Goal: Task Accomplishment & Management: Complete application form

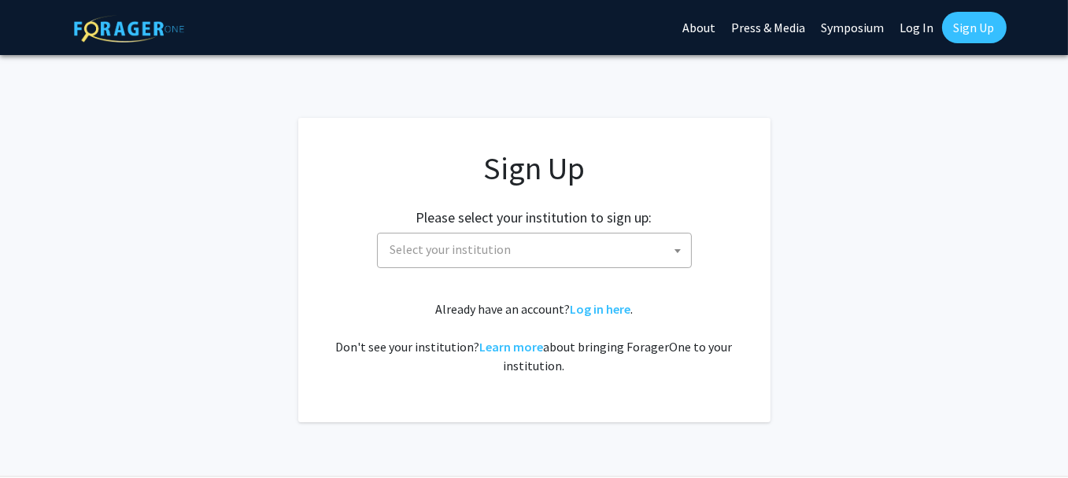
click at [644, 256] on span "Select your institution" at bounding box center [537, 250] width 307 height 32
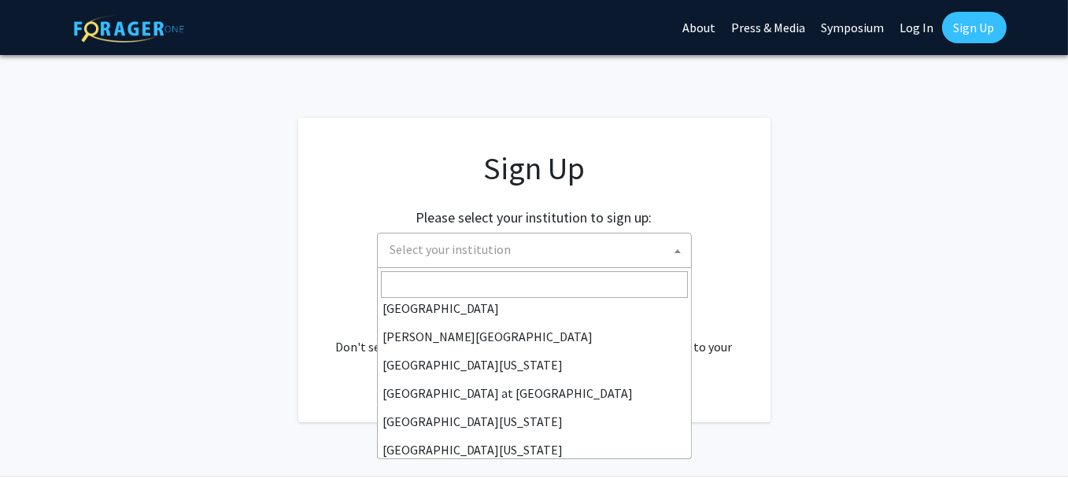
scroll to position [551, 0]
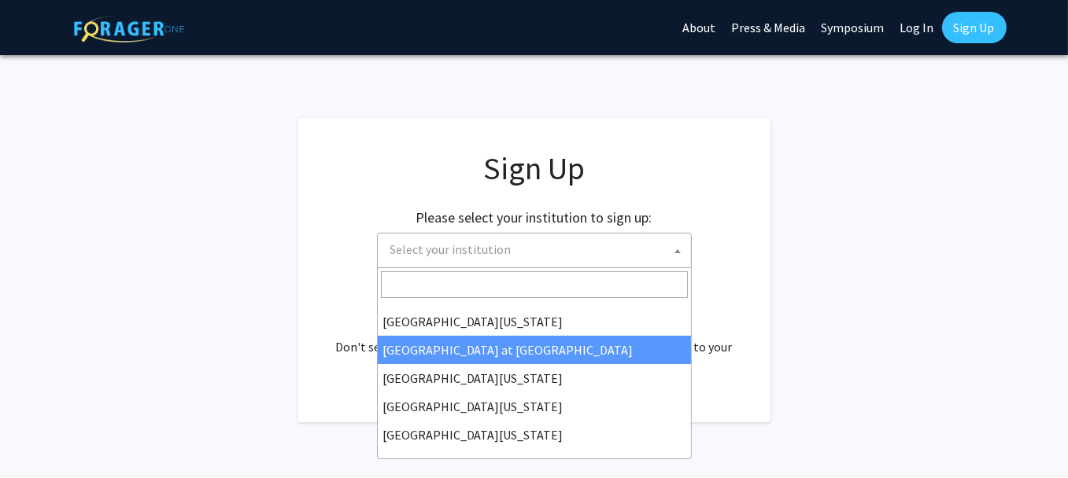
select select "18"
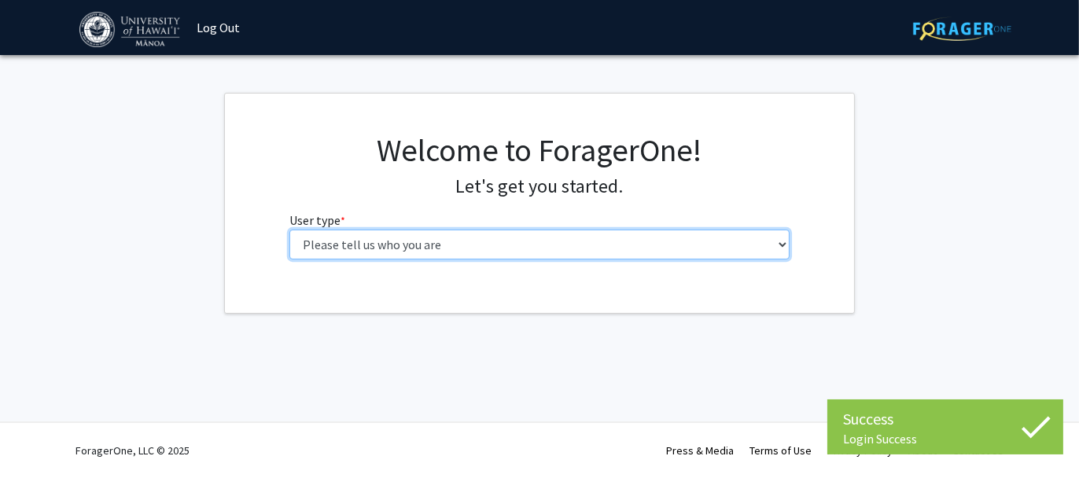
click at [675, 243] on select "Please tell us who you are Undergraduate Student Master's Student Doctoral Cand…" at bounding box center [540, 245] width 501 height 30
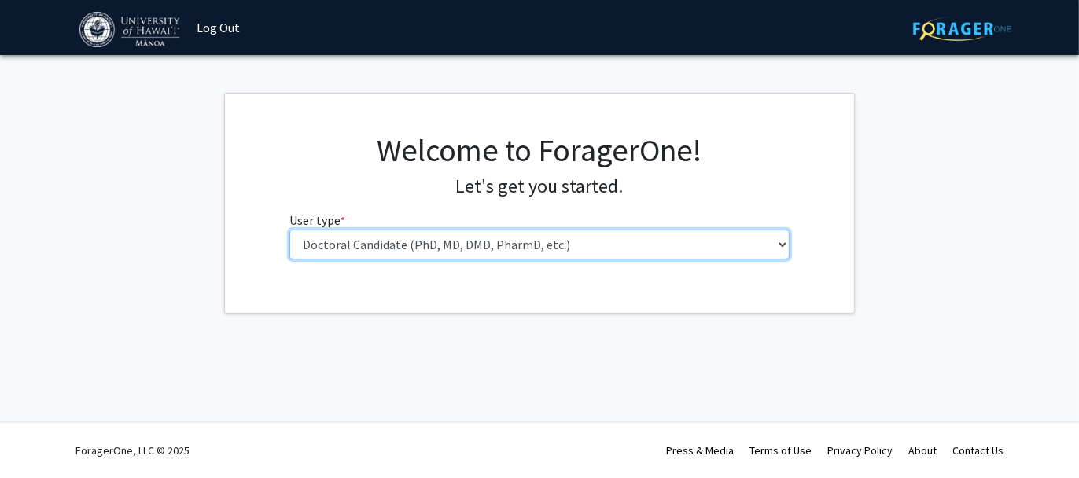
click at [290, 230] on select "Please tell us who you are Undergraduate Student Master's Student Doctoral Cand…" at bounding box center [540, 245] width 501 height 30
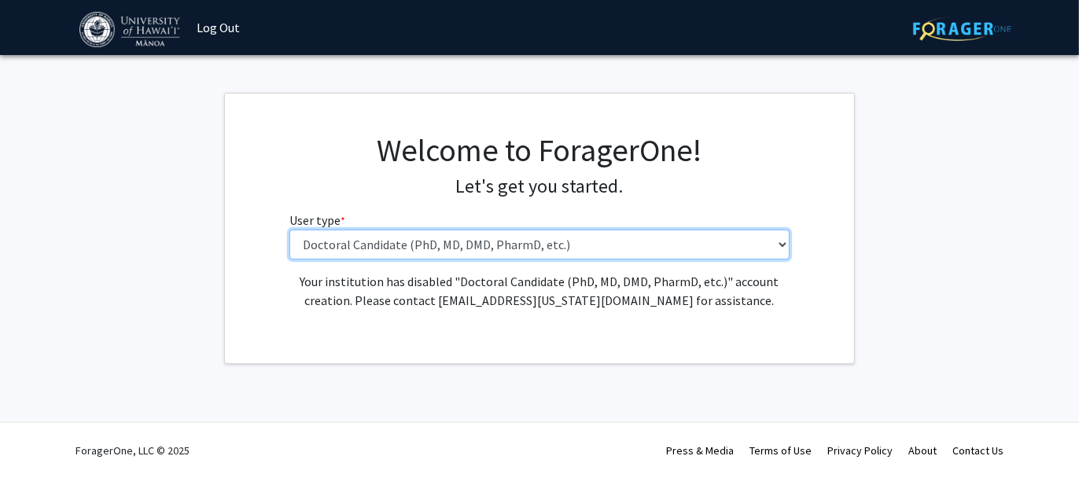
click at [695, 239] on select "Please tell us who you are Undergraduate Student Master's Student Doctoral Cand…" at bounding box center [540, 245] width 501 height 30
select select "1: undergrad"
click at [290, 230] on select "Please tell us who you are Undergraduate Student Master's Student Doctoral Cand…" at bounding box center [540, 245] width 501 height 30
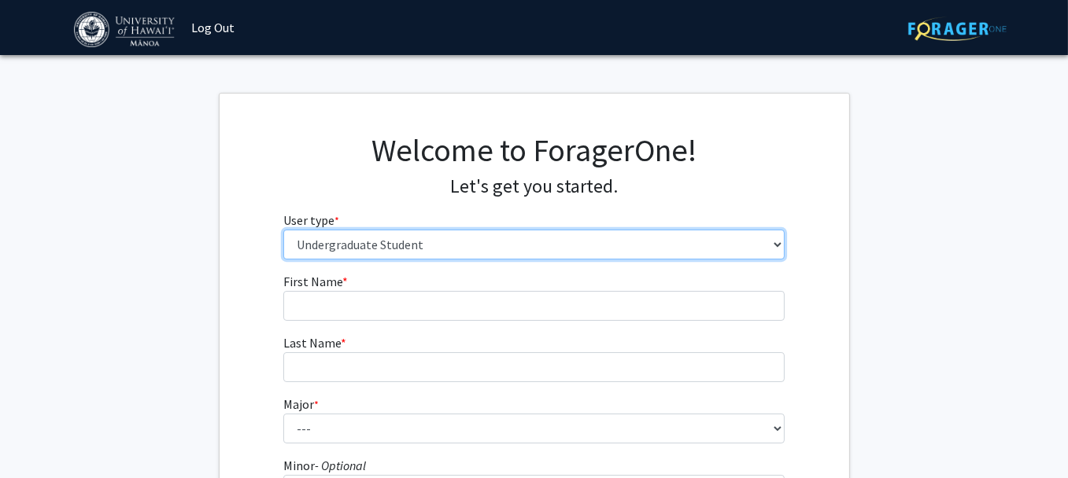
scroll to position [236, 0]
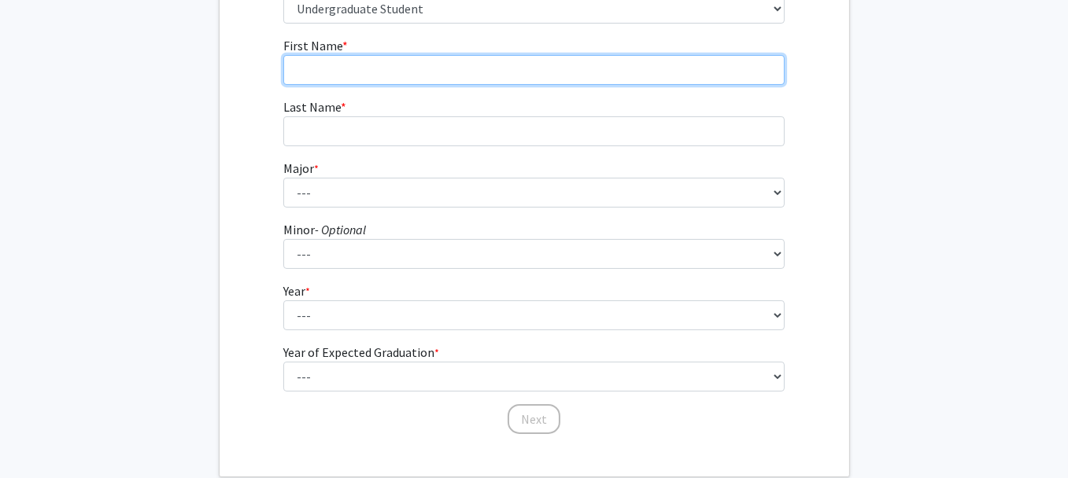
click at [448, 79] on input "First Name * required" at bounding box center [533, 70] width 501 height 30
type input "C"
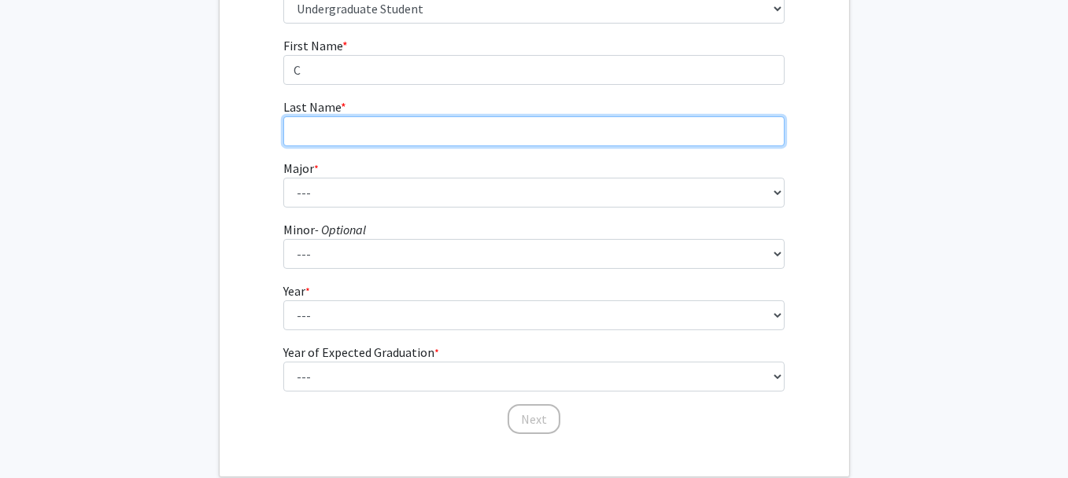
click at [430, 134] on input "Last Name * required" at bounding box center [533, 131] width 501 height 30
type input "S"
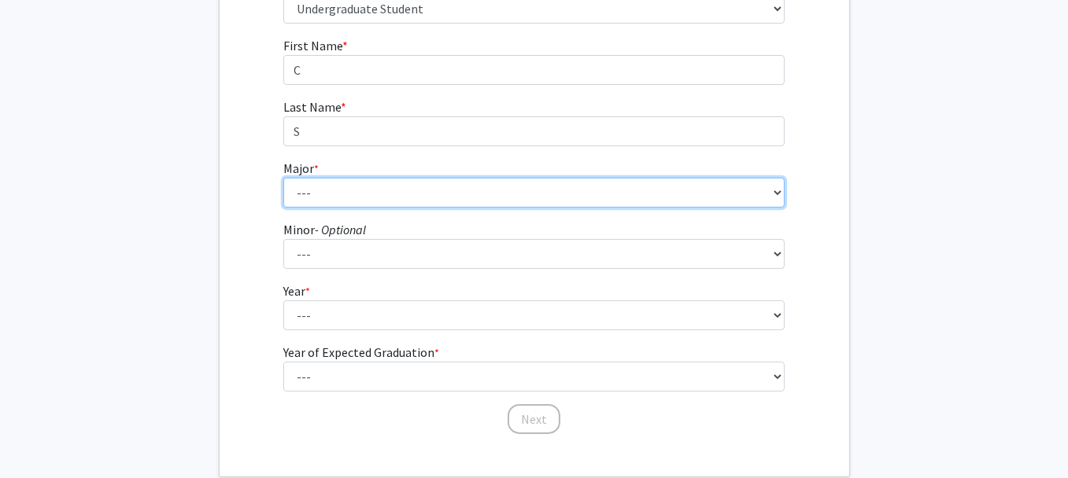
click at [442, 184] on select "--- Accounting American Studies Animal Sciences Anthropology Art Art History As…" at bounding box center [533, 193] width 501 height 30
select select "92: 1474"
click at [283, 178] on select "--- Accounting American Studies Animal Sciences Anthropology Art Art History As…" at bounding box center [533, 193] width 501 height 30
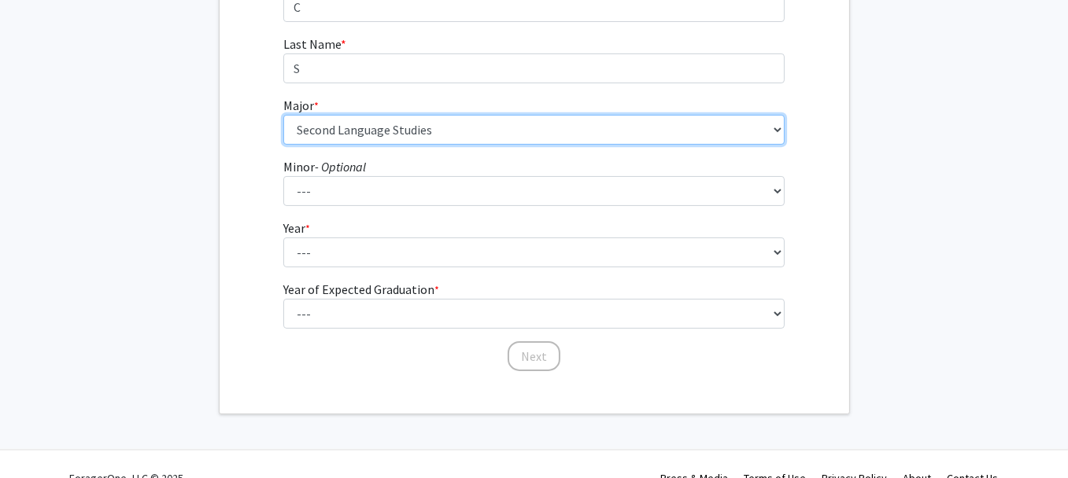
scroll to position [315, 0]
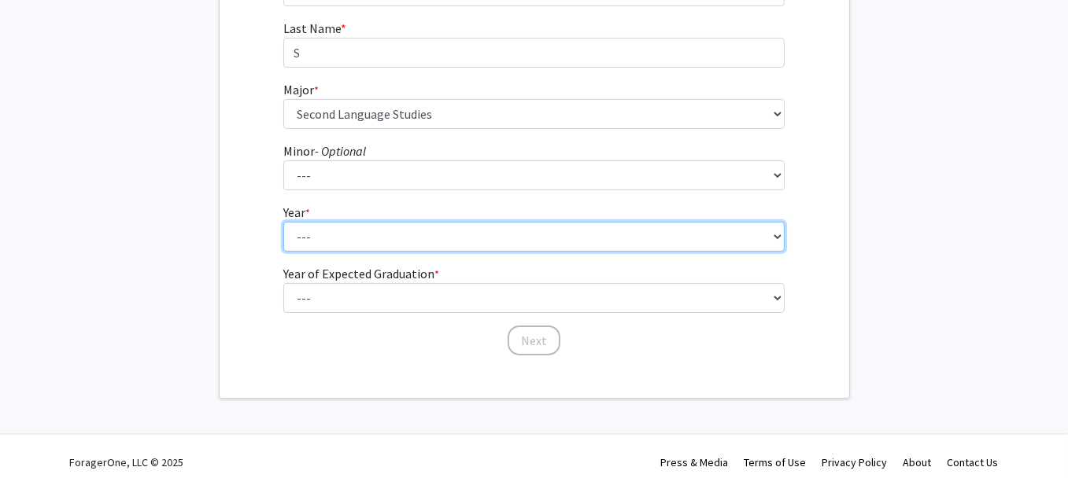
click at [455, 238] on select "--- First-year Sophomore Junior Senior Postbaccalaureate Certificate" at bounding box center [533, 237] width 501 height 30
select select "4: senior"
click at [283, 222] on select "--- First-year Sophomore Junior Senior Postbaccalaureate Certificate" at bounding box center [533, 237] width 501 height 30
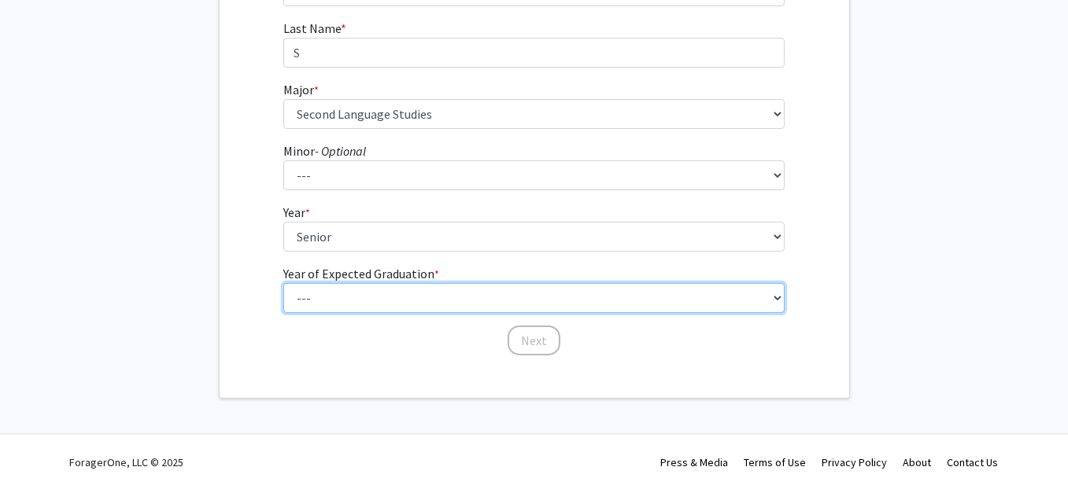
click at [558, 294] on select "--- 2025 2026 2027 2028 2029 2030 2031 2032 2033 2034" at bounding box center [533, 298] width 501 height 30
select select "2: 2026"
click at [283, 283] on select "--- 2025 2026 2027 2028 2029 2030 2031 2032 2033 2034" at bounding box center [533, 298] width 501 height 30
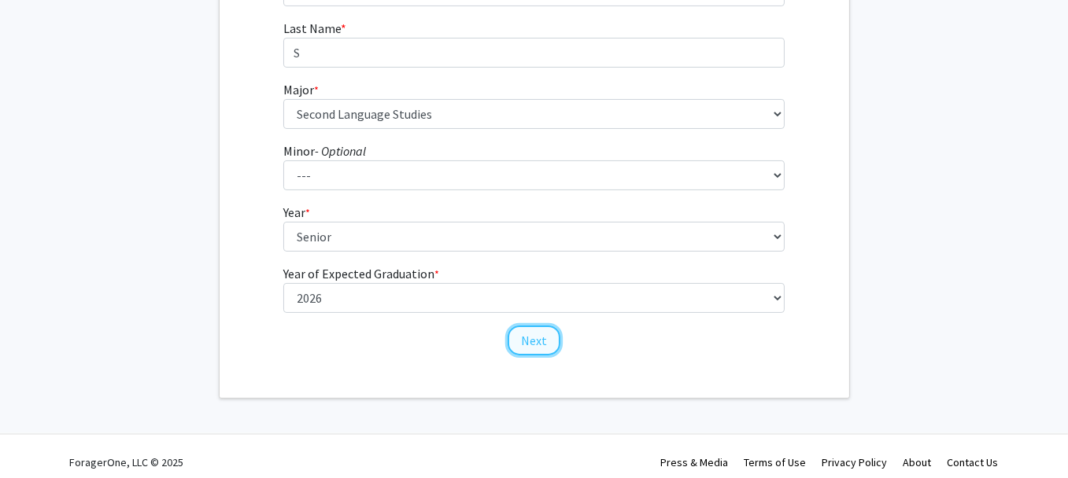
click at [548, 337] on button "Next" at bounding box center [533, 341] width 53 height 30
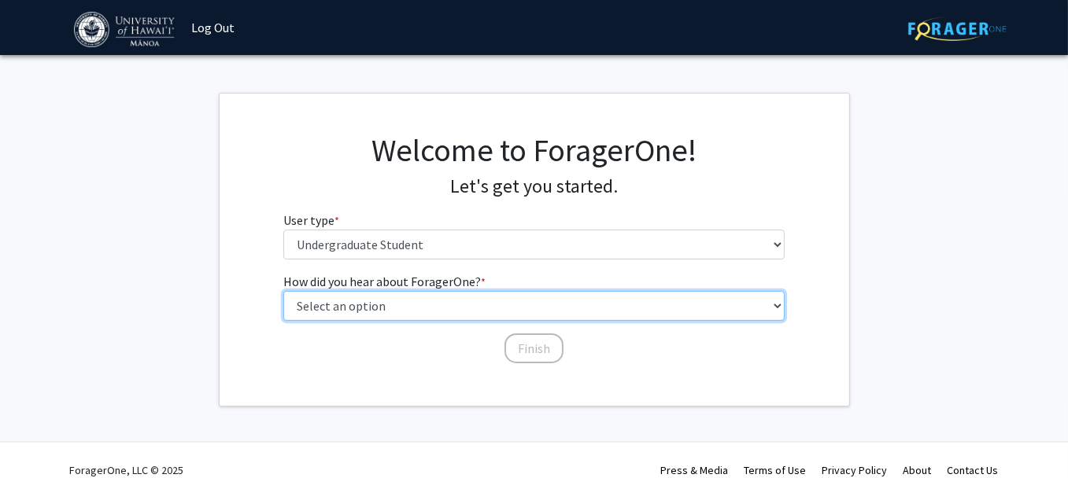
click at [485, 305] on select "Select an option Peer/student recommendation Faculty/staff recommendation Unive…" at bounding box center [533, 306] width 501 height 30
select select "3: university_website"
click at [283, 291] on select "Select an option Peer/student recommendation Faculty/staff recommendation Unive…" at bounding box center [533, 306] width 501 height 30
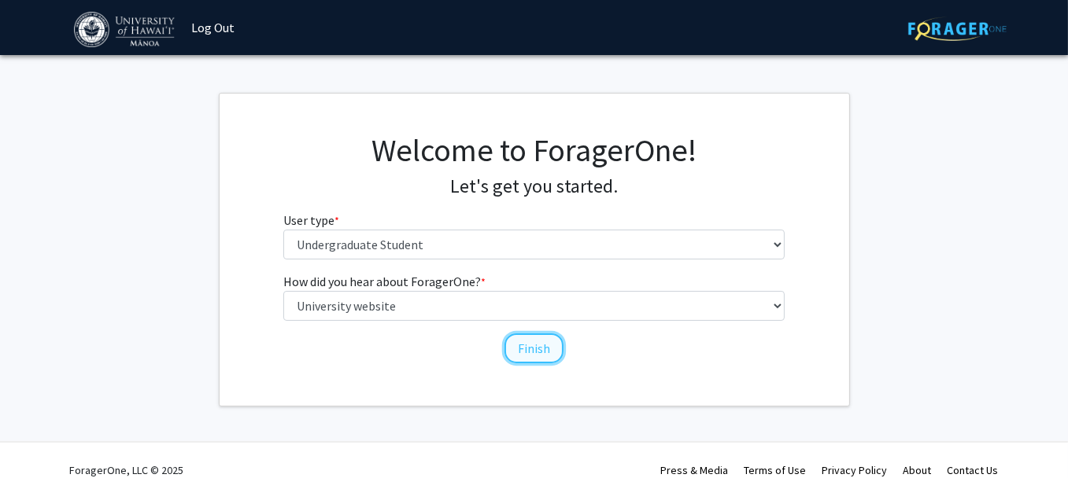
click at [532, 343] on button "Finish" at bounding box center [533, 349] width 59 height 30
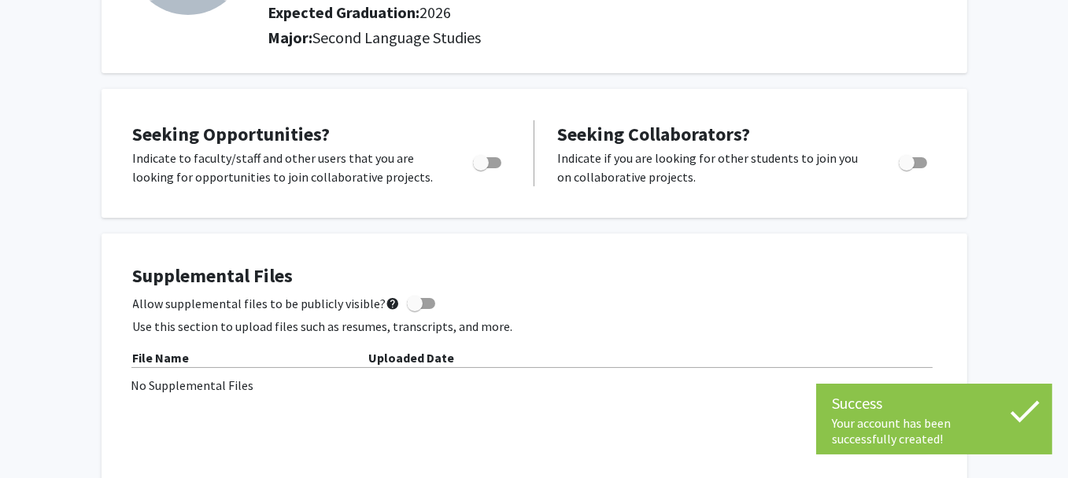
scroll to position [236, 0]
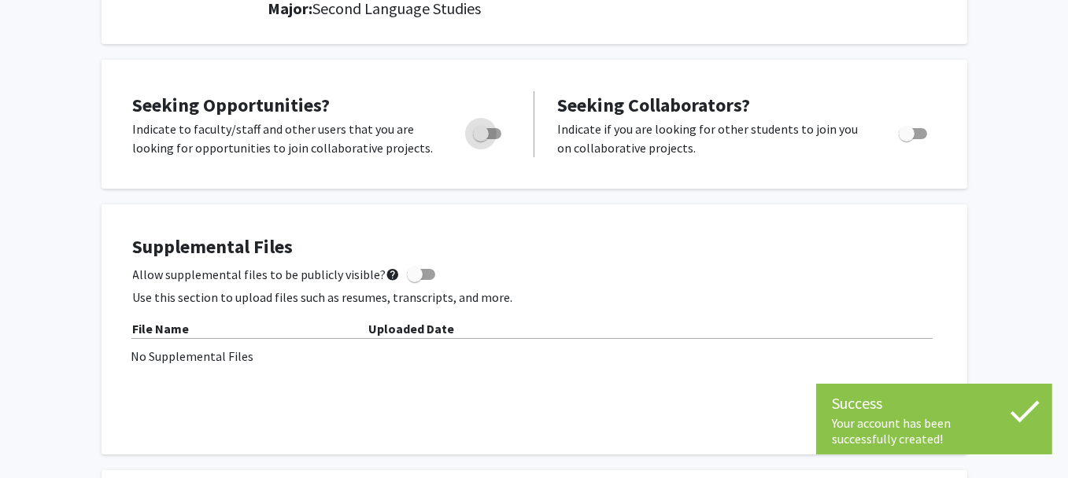
click at [484, 132] on span "Toggle" at bounding box center [481, 134] width 16 height 16
click at [481, 139] on input "Are you actively seeking opportunities?" at bounding box center [480, 139] width 1 height 1
checkbox input "true"
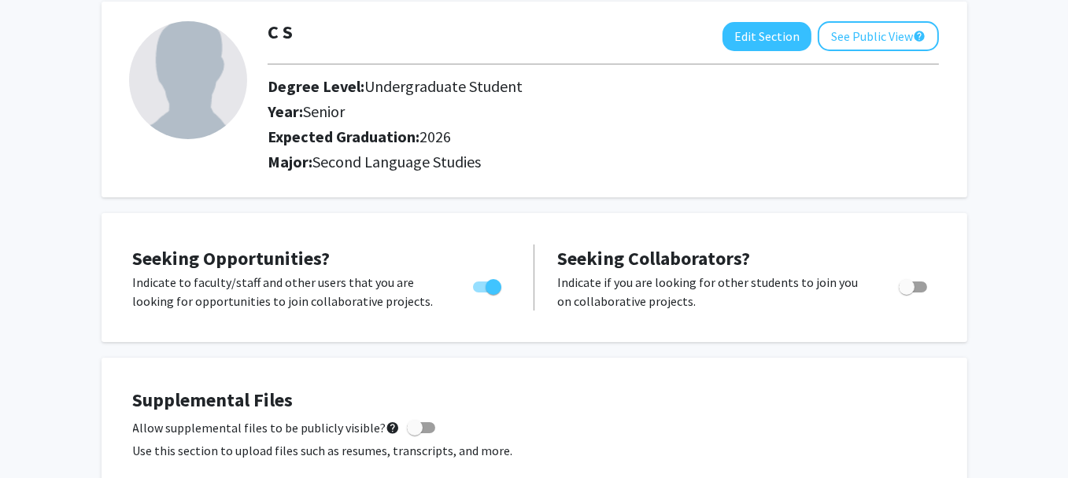
scroll to position [0, 0]
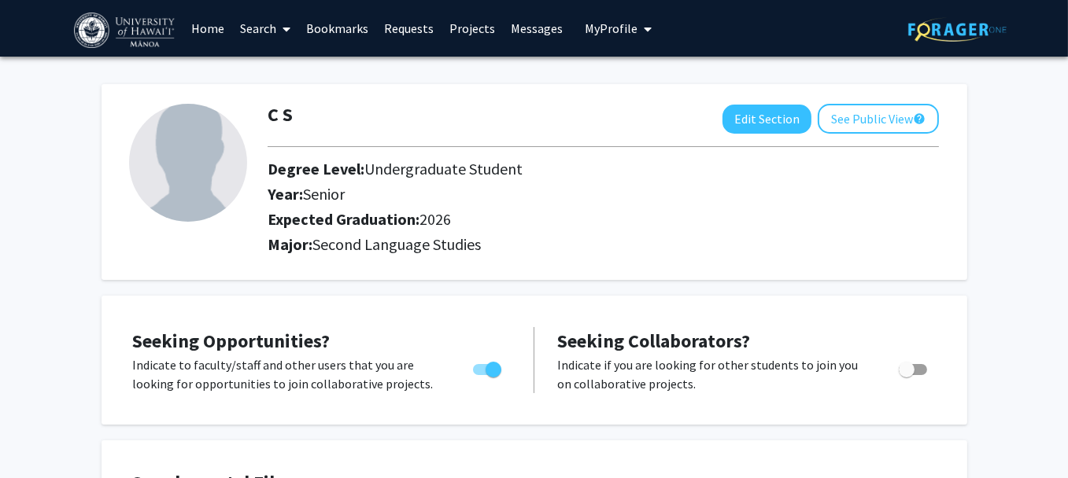
click at [260, 31] on link "Search" at bounding box center [265, 28] width 66 height 55
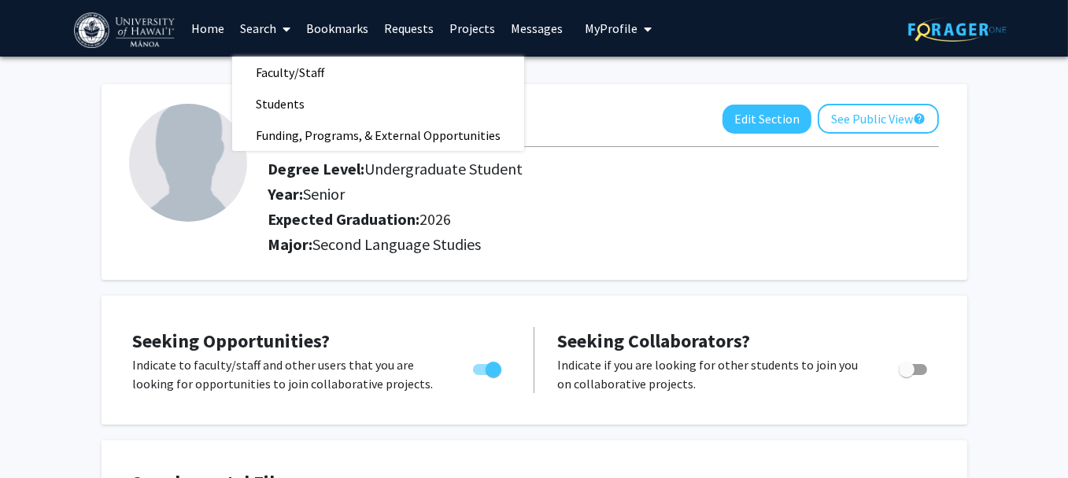
click at [467, 29] on link "Projects" at bounding box center [471, 28] width 61 height 55
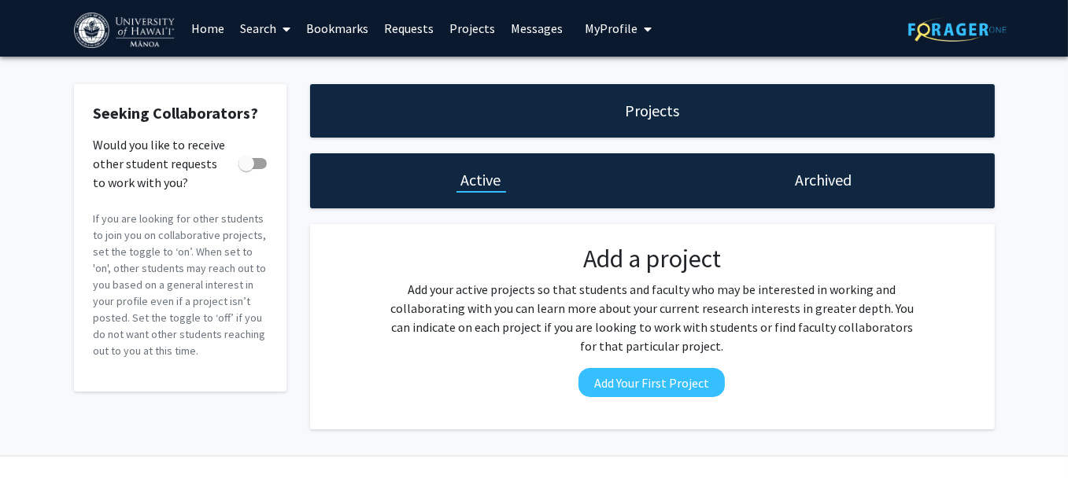
click at [275, 31] on link "Search" at bounding box center [265, 28] width 66 height 55
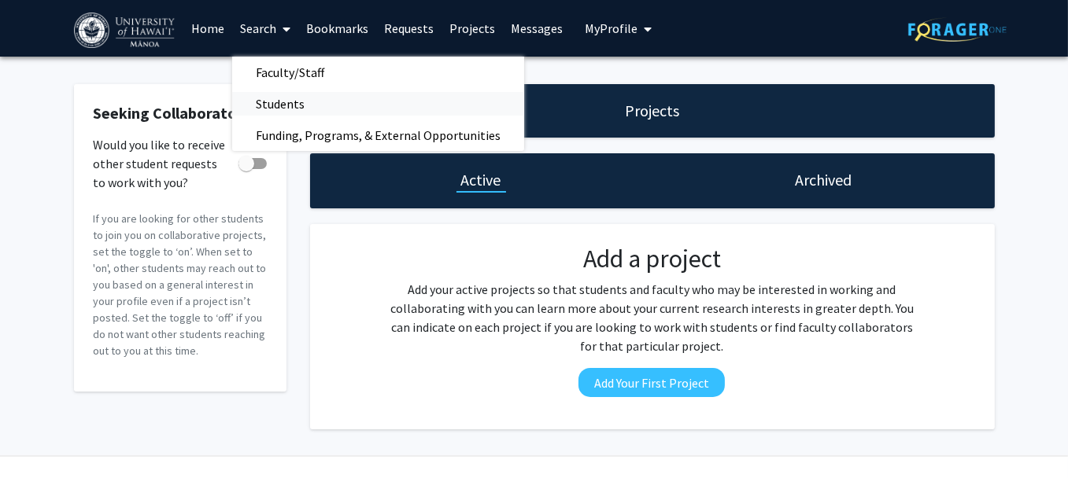
click at [284, 109] on span "Students" at bounding box center [280, 103] width 96 height 31
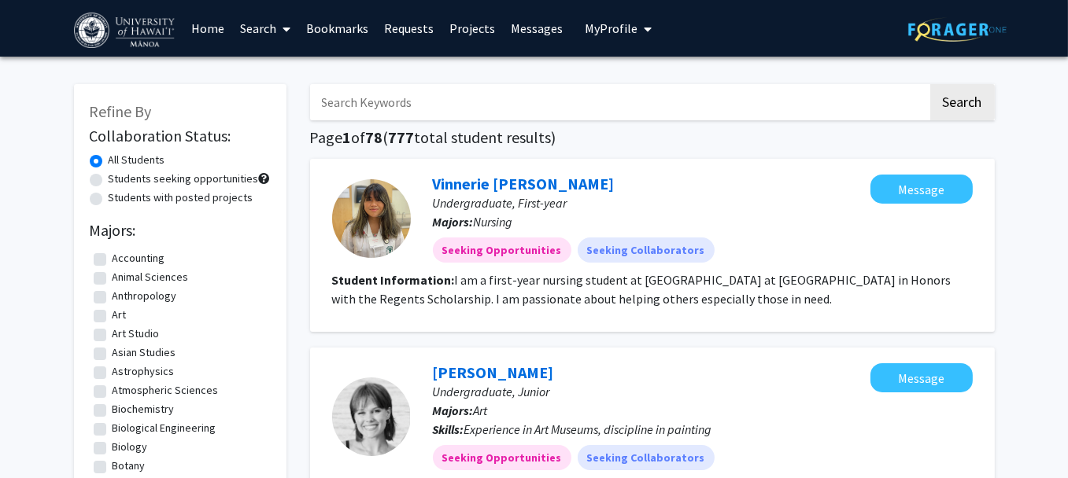
click at [397, 98] on input "Search Keywords" at bounding box center [619, 102] width 618 height 36
type input "language"
click at [930, 84] on button "Search" at bounding box center [962, 102] width 65 height 36
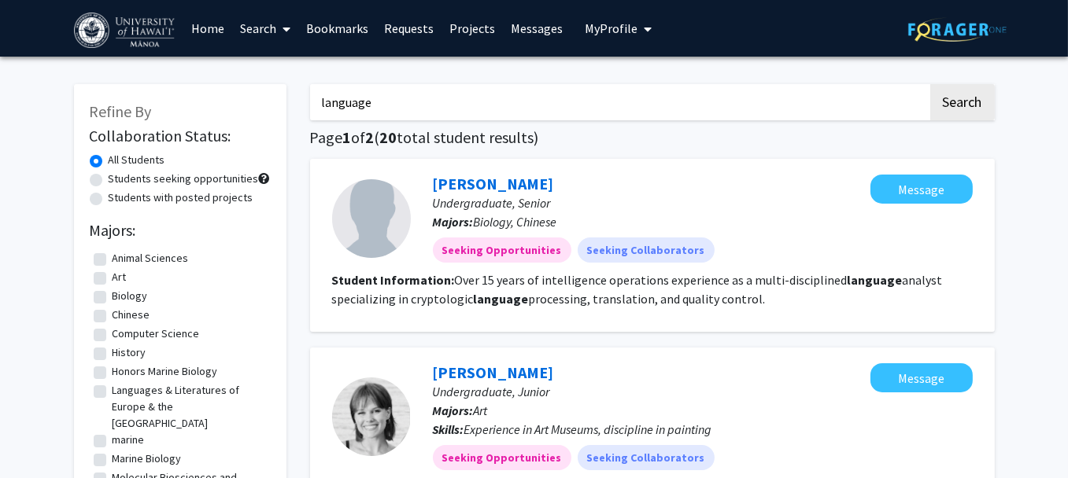
click at [284, 32] on icon at bounding box center [286, 29] width 8 height 13
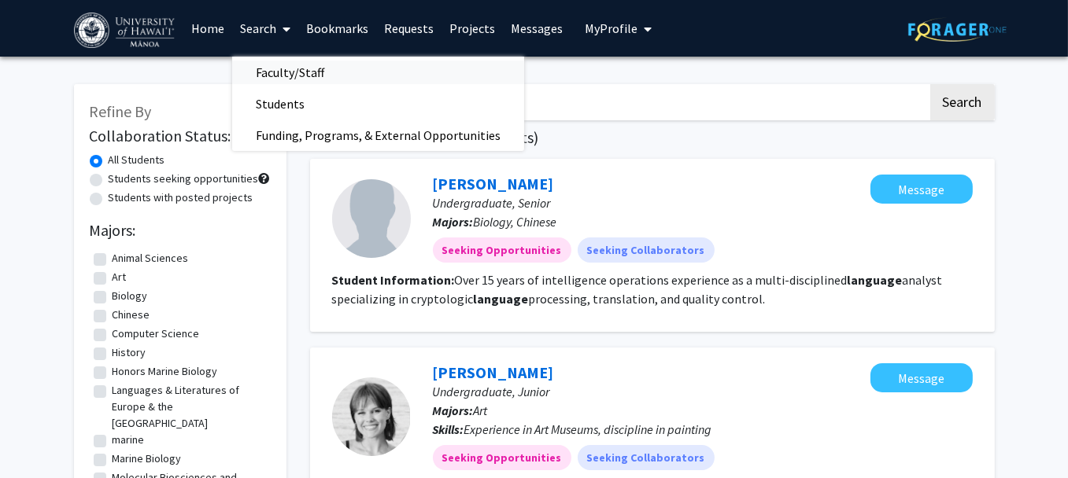
click at [276, 73] on span "Faculty/Staff" at bounding box center [290, 72] width 116 height 31
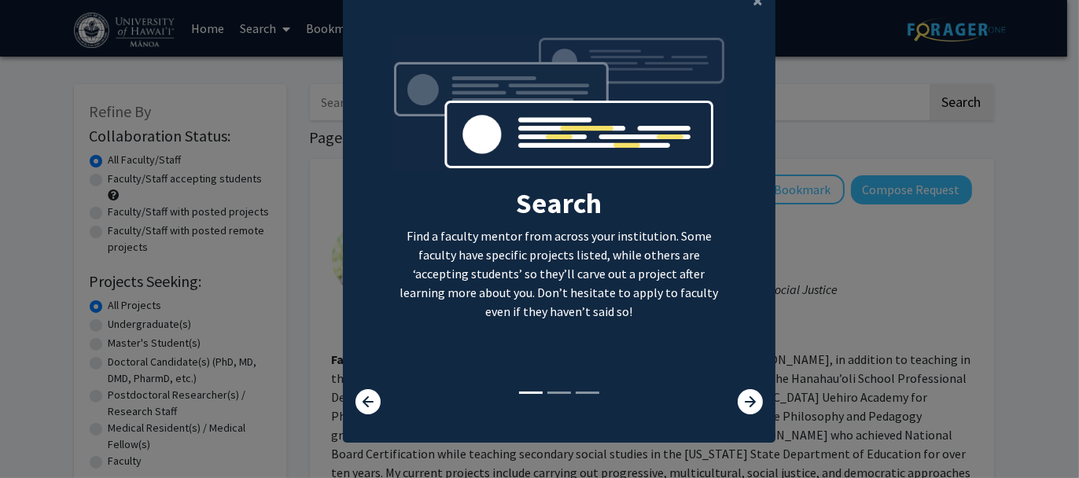
scroll to position [45, 0]
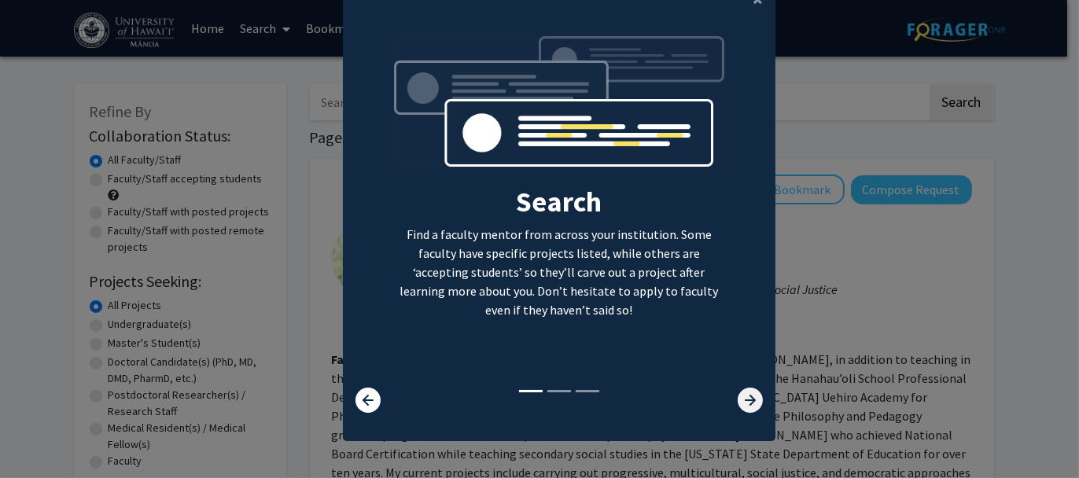
click at [743, 401] on icon at bounding box center [750, 400] width 25 height 25
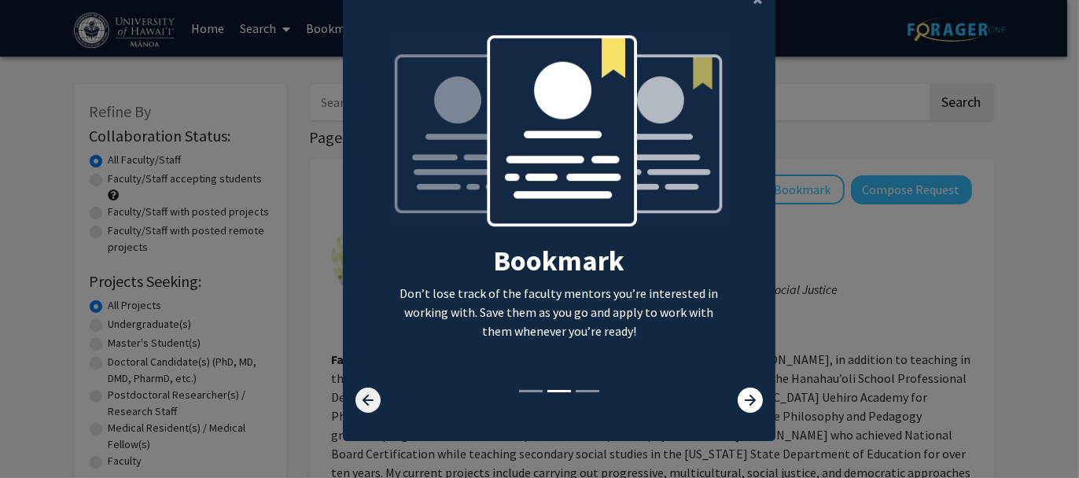
click at [366, 403] on icon at bounding box center [368, 400] width 25 height 25
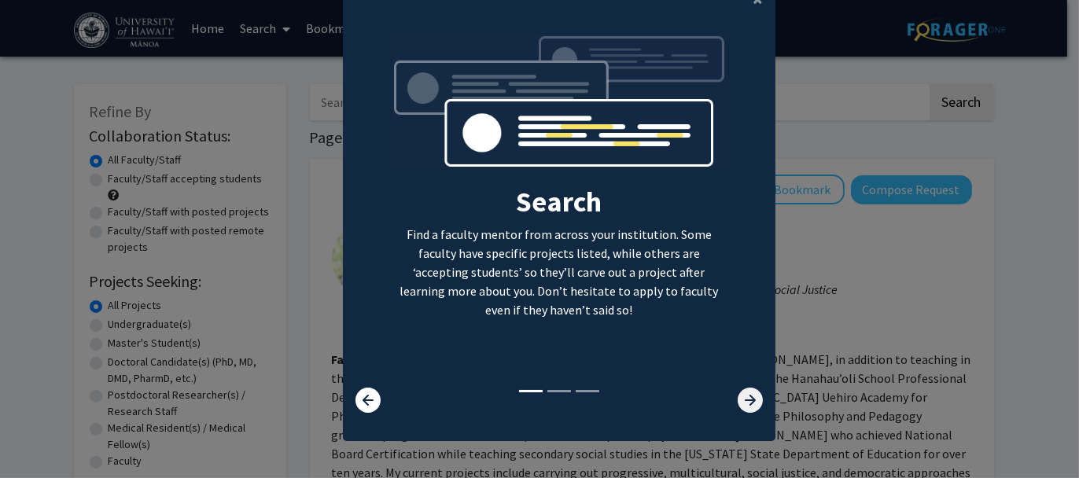
click at [738, 395] on icon at bounding box center [750, 400] width 25 height 25
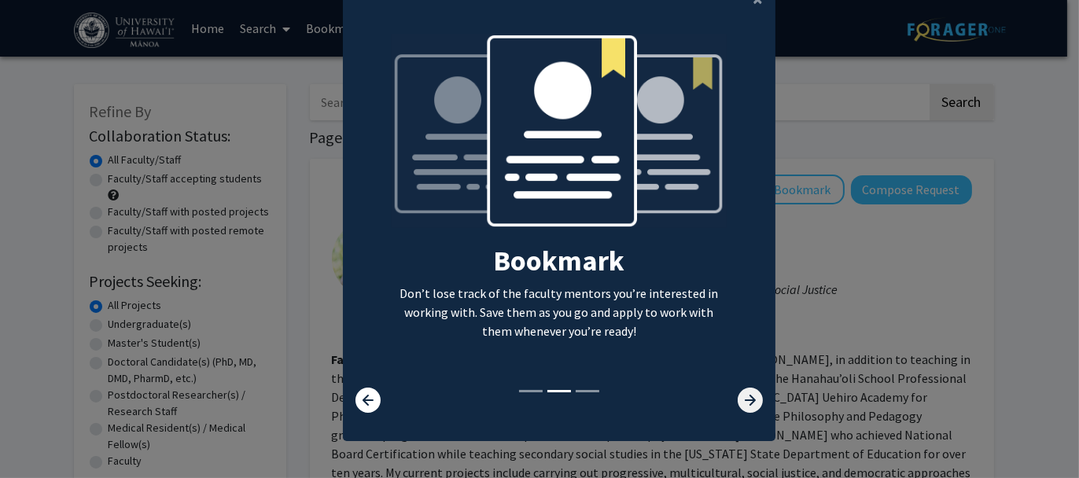
click at [738, 395] on icon at bounding box center [750, 400] width 25 height 25
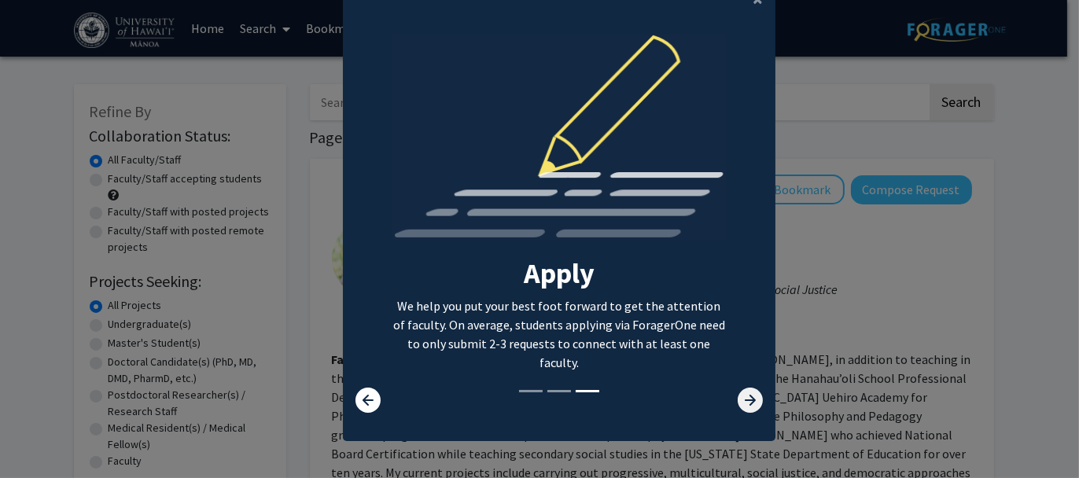
click at [738, 395] on icon at bounding box center [750, 400] width 25 height 25
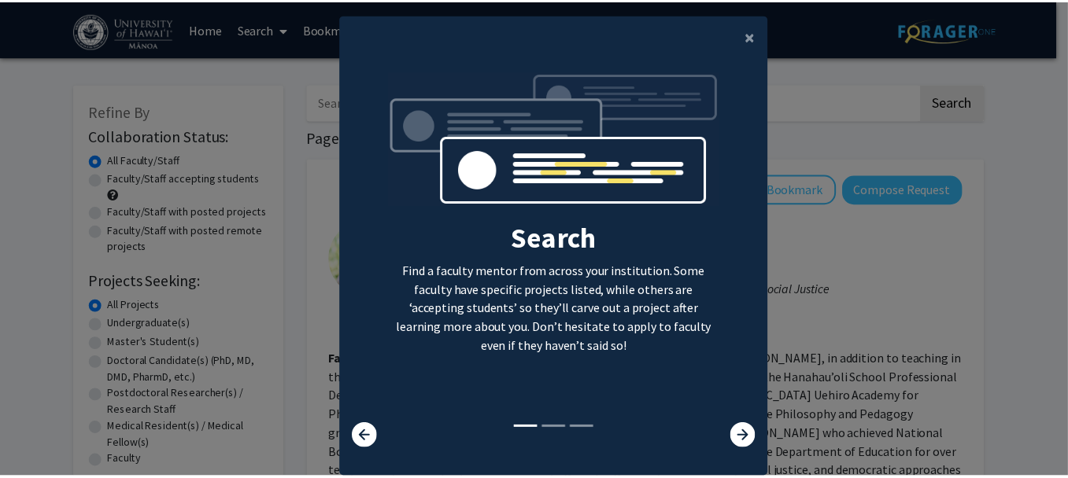
scroll to position [6, 0]
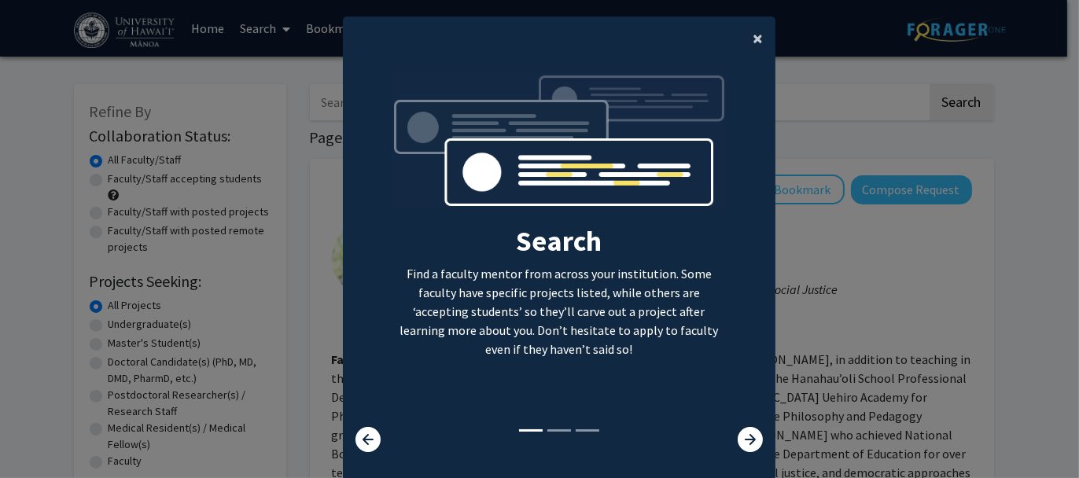
click at [754, 38] on span "×" at bounding box center [758, 38] width 10 height 24
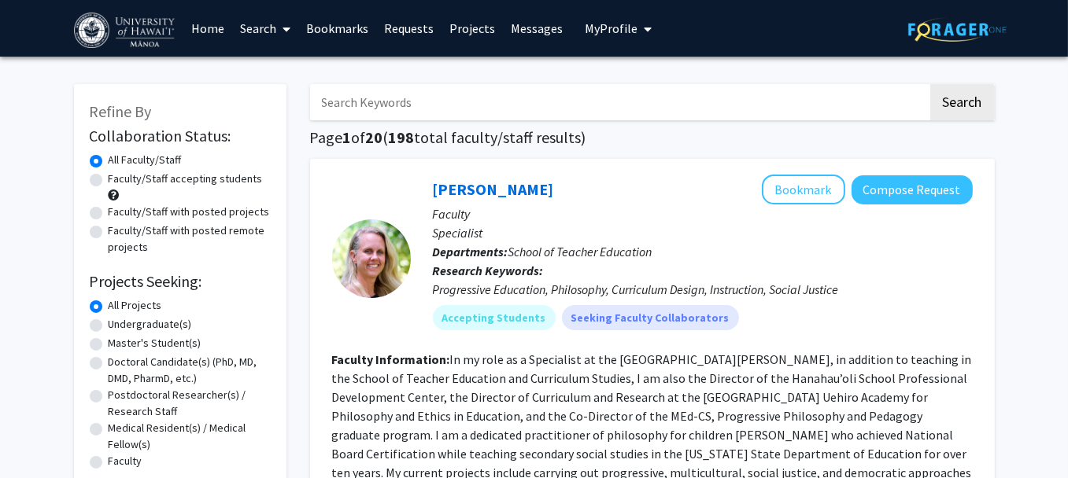
click at [449, 95] on input "Search Keywords" at bounding box center [619, 102] width 618 height 36
type input "language"
click at [930, 84] on button "Search" at bounding box center [962, 102] width 65 height 36
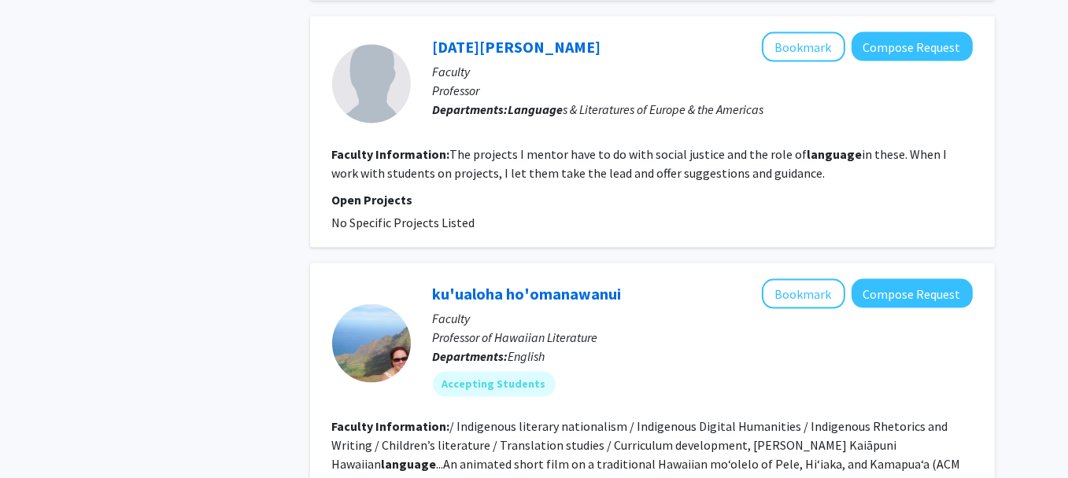
scroll to position [3147, 0]
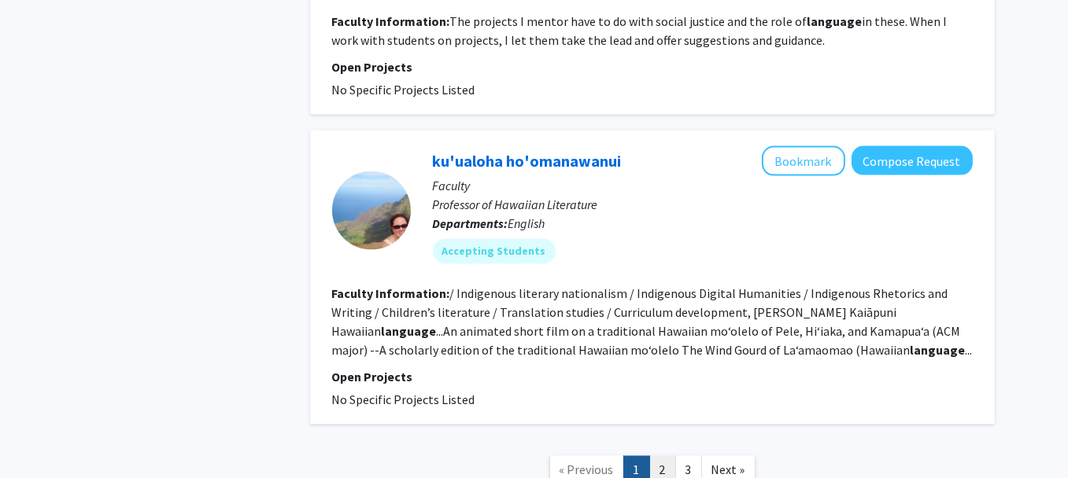
click at [657, 456] on link "2" at bounding box center [662, 470] width 27 height 28
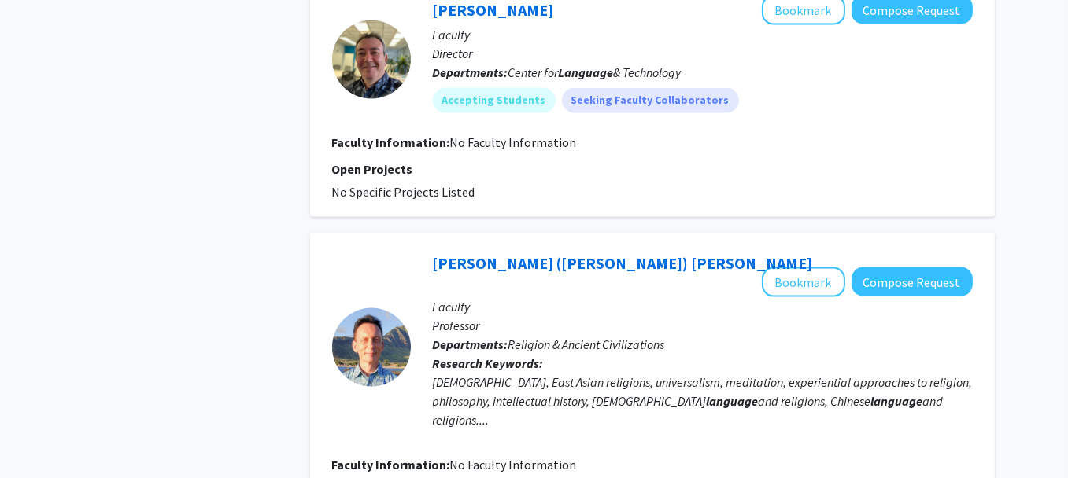
scroll to position [2919, 0]
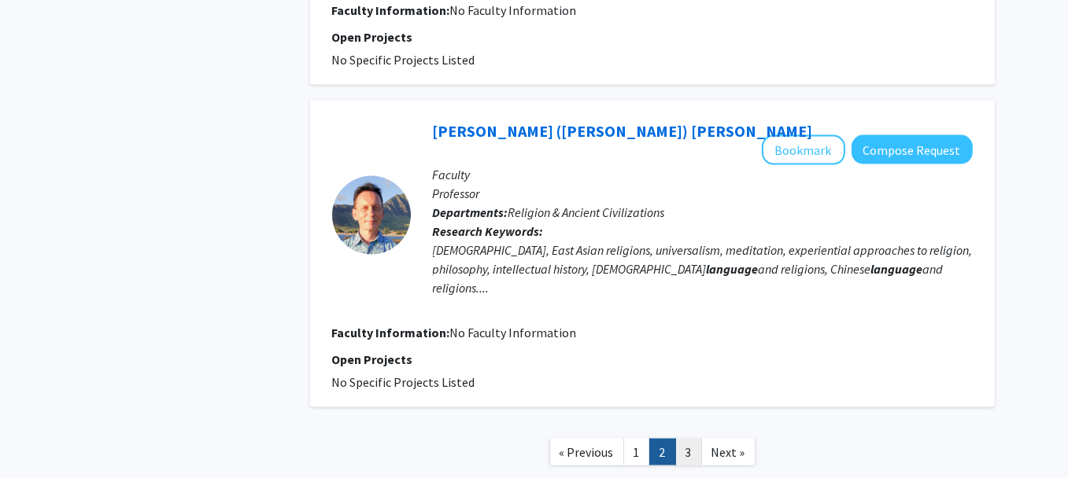
click at [688, 439] on link "3" at bounding box center [688, 453] width 27 height 28
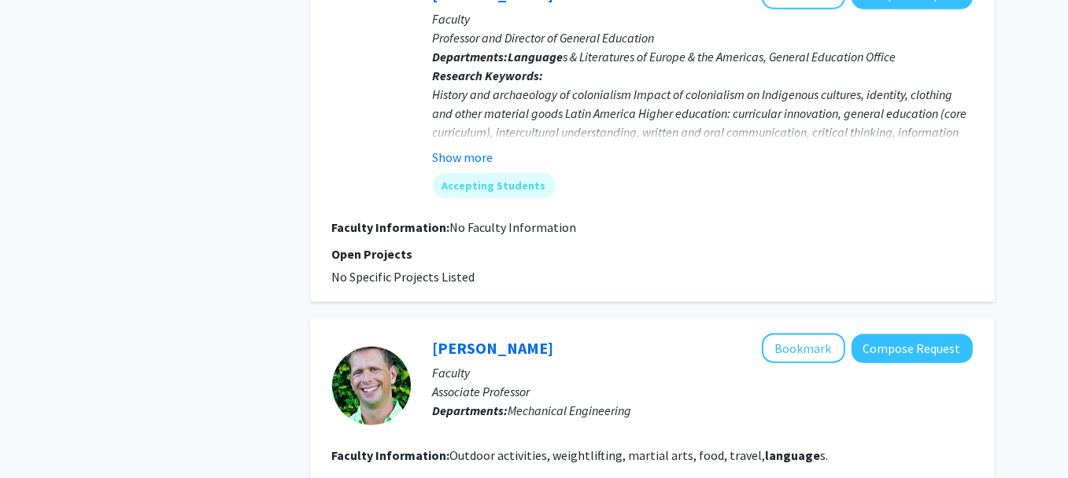
scroll to position [2532, 0]
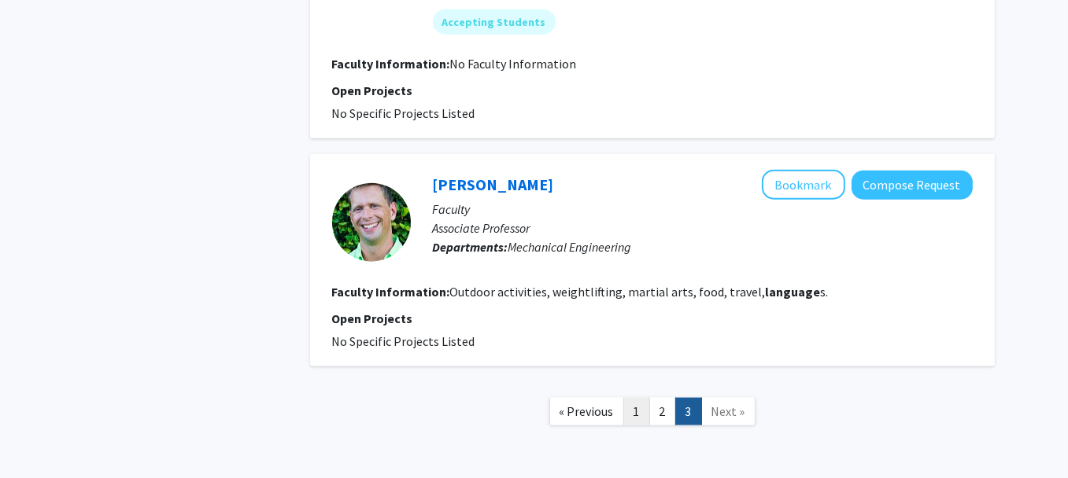
click at [633, 398] on link "1" at bounding box center [636, 412] width 27 height 28
